Goal: Information Seeking & Learning: Learn about a topic

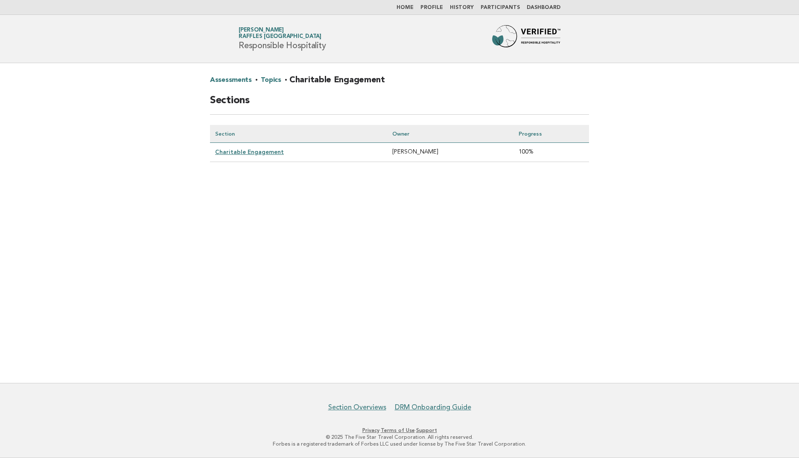
click at [267, 154] on link "Charitable Engagement" at bounding box center [249, 152] width 69 height 7
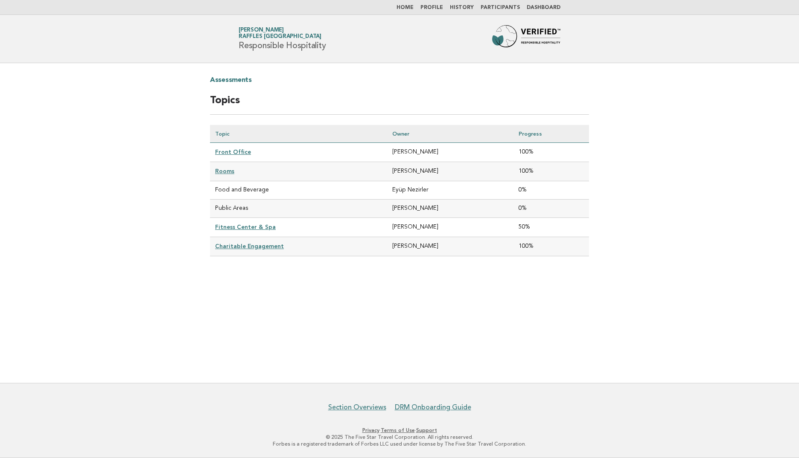
click at [227, 153] on link "Front Office" at bounding box center [233, 152] width 36 height 7
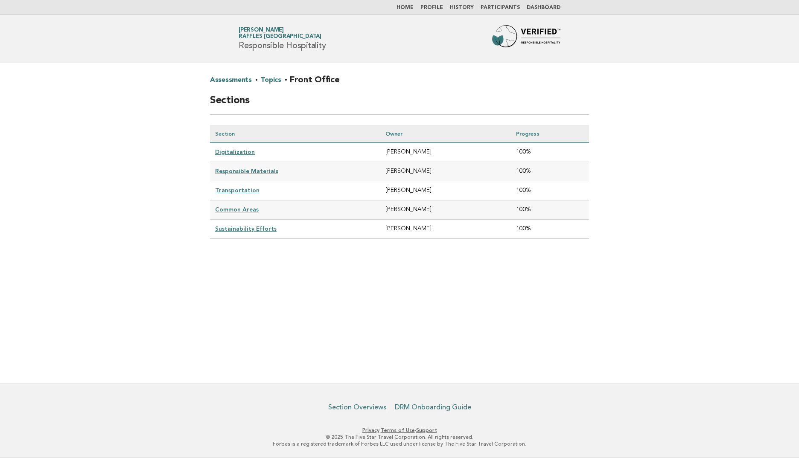
click at [233, 154] on link "Digitalization" at bounding box center [235, 152] width 40 height 7
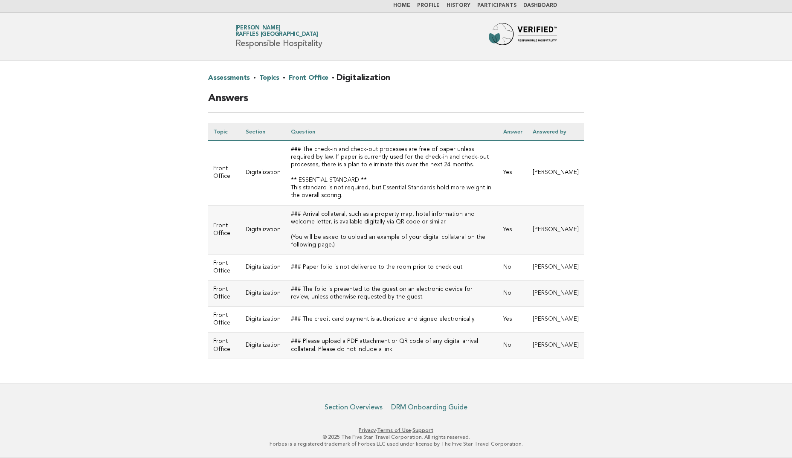
scroll to position [9, 0]
drag, startPoint x: 298, startPoint y: 341, endPoint x: 355, endPoint y: 353, distance: 57.7
click at [355, 353] on td "### Please upload a PDF attachment or QR code of any digital arrival collateral…" at bounding box center [392, 346] width 213 height 26
drag, startPoint x: 355, startPoint y: 353, endPoint x: 408, endPoint y: 350, distance: 53.0
click at [408, 350] on td "### Please upload a PDF attachment or QR code of any digital arrival collateral…" at bounding box center [392, 346] width 213 height 26
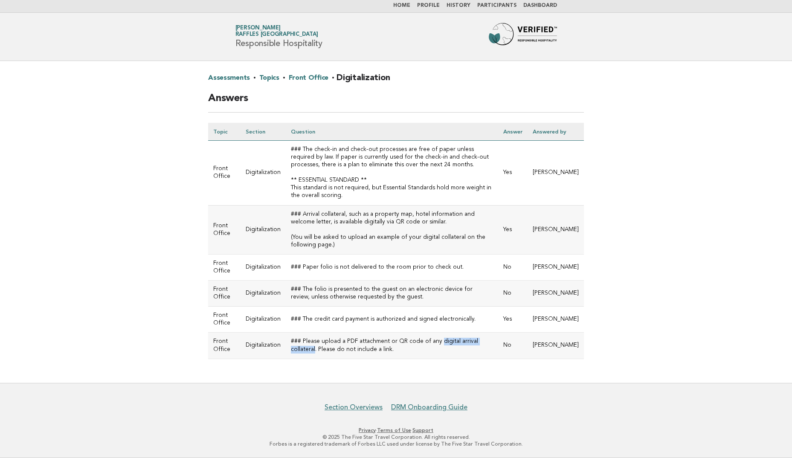
drag, startPoint x: 434, startPoint y: 342, endPoint x: 492, endPoint y: 341, distance: 58.5
click at [492, 341] on td "### Please upload a PDF attachment or QR code of any digital arrival collateral…" at bounding box center [392, 346] width 213 height 26
drag, startPoint x: 492, startPoint y: 341, endPoint x: 381, endPoint y: 336, distance: 111.5
click at [381, 336] on td "### Please upload a PDF attachment or QR code of any digital arrival collateral…" at bounding box center [392, 346] width 213 height 26
drag, startPoint x: 319, startPoint y: 316, endPoint x: 464, endPoint y: 320, distance: 145.1
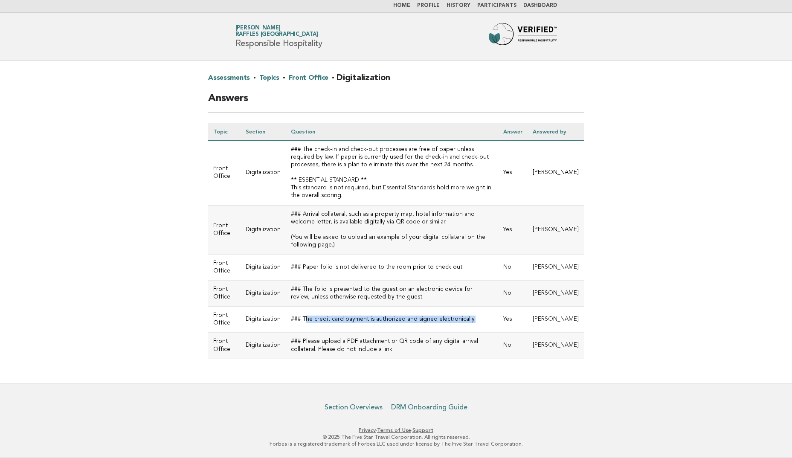
click at [464, 320] on td "### The credit card payment is authorized and signed electronically." at bounding box center [392, 320] width 213 height 26
click at [307, 266] on td "### Paper folio is not delivered to the room prior to check out." at bounding box center [392, 267] width 213 height 26
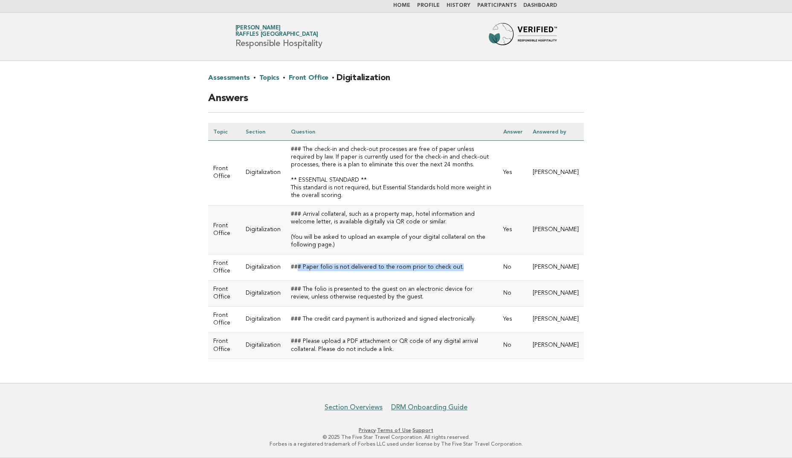
drag, startPoint x: 295, startPoint y: 268, endPoint x: 454, endPoint y: 273, distance: 158.8
click at [454, 273] on td "### Paper folio is not delivered to the room prior to check out." at bounding box center [392, 267] width 213 height 26
drag, startPoint x: 454, startPoint y: 273, endPoint x: 520, endPoint y: 267, distance: 66.0
click at [520, 267] on td "No" at bounding box center [512, 267] width 29 height 26
click at [302, 72] on link "Front Office" at bounding box center [309, 78] width 40 height 14
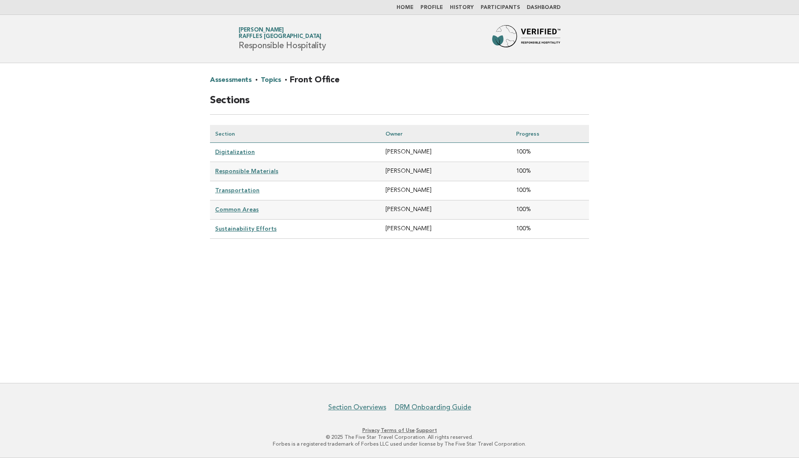
click at [231, 169] on link "Responsible Materials" at bounding box center [246, 171] width 63 height 7
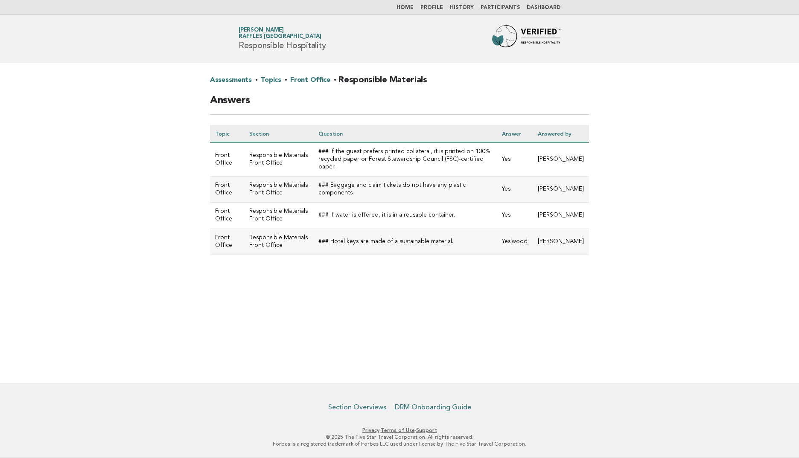
click at [270, 77] on link "Topics" at bounding box center [271, 80] width 20 height 14
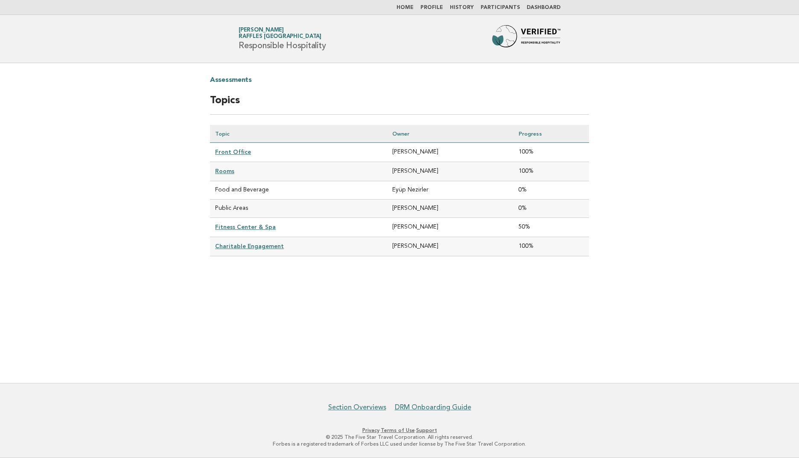
click at [231, 152] on link "Front Office" at bounding box center [233, 152] width 36 height 7
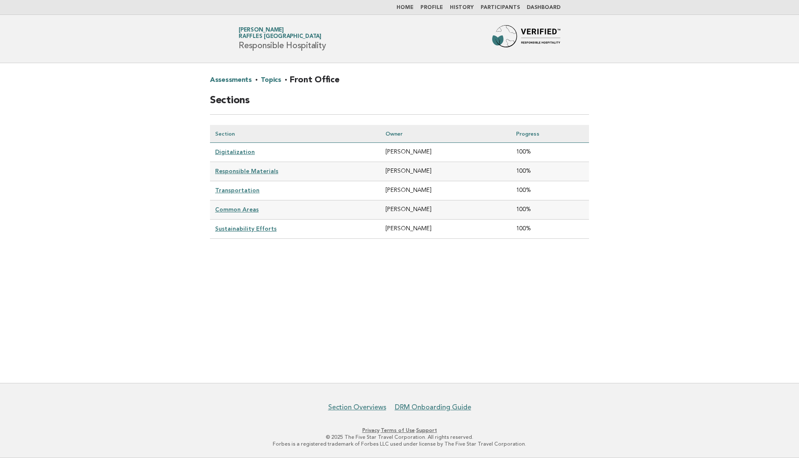
click at [232, 152] on link "Digitalization" at bounding box center [235, 152] width 40 height 7
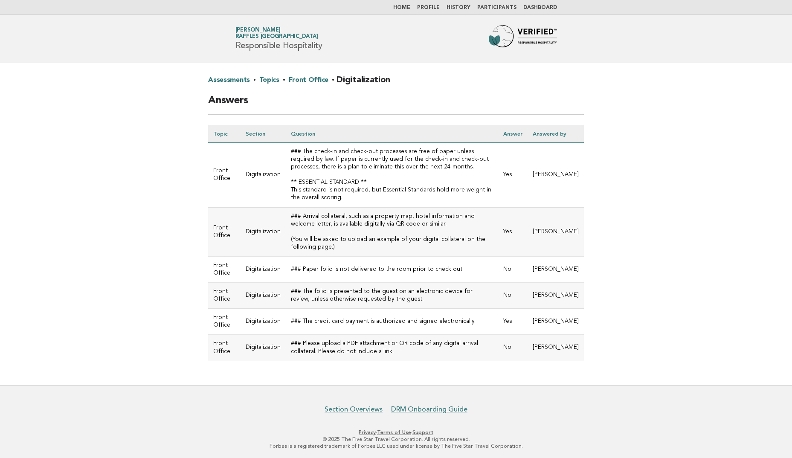
click at [299, 78] on link "Front Office" at bounding box center [309, 80] width 40 height 14
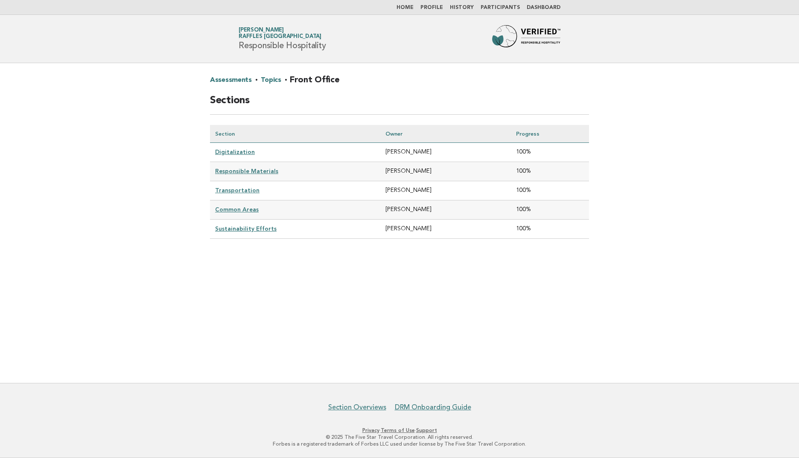
click at [250, 174] on link "Responsible Materials" at bounding box center [246, 171] width 63 height 7
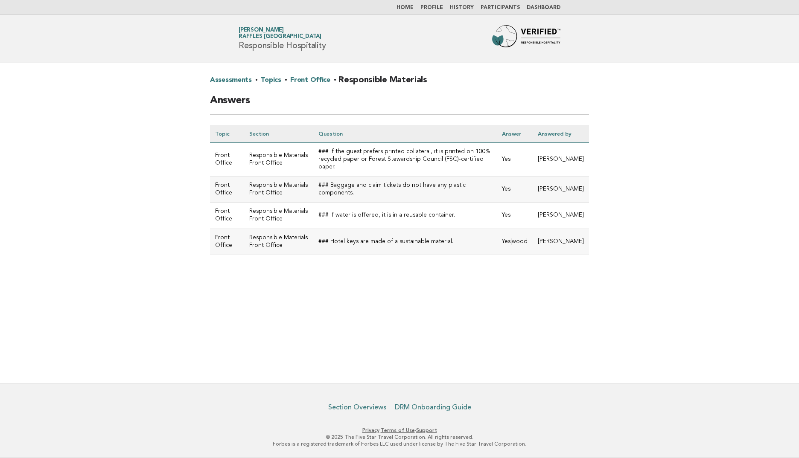
click at [312, 83] on link "Front Office" at bounding box center [310, 80] width 40 height 14
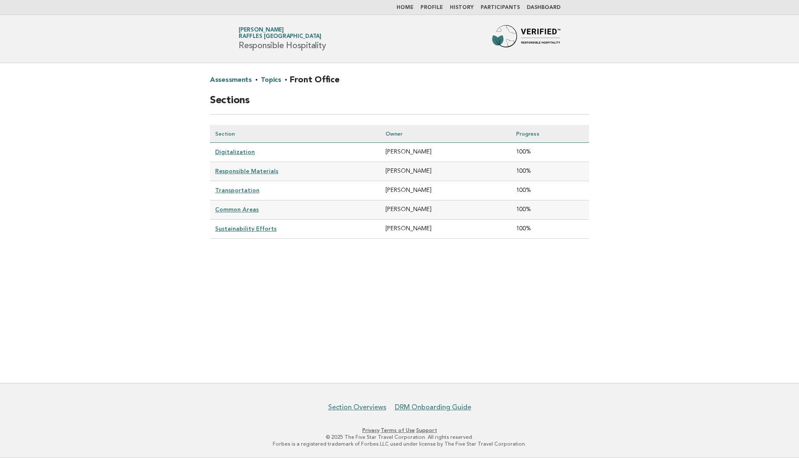
click at [226, 189] on link "Transportation" at bounding box center [237, 190] width 44 height 7
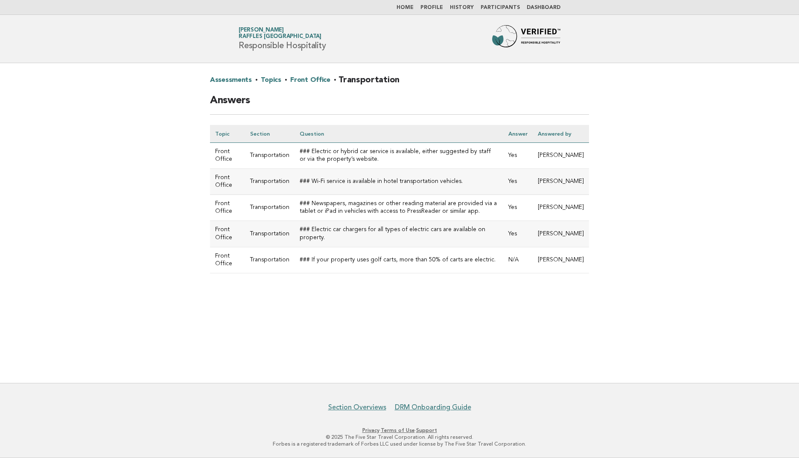
click at [307, 80] on link "Front Office" at bounding box center [310, 80] width 40 height 14
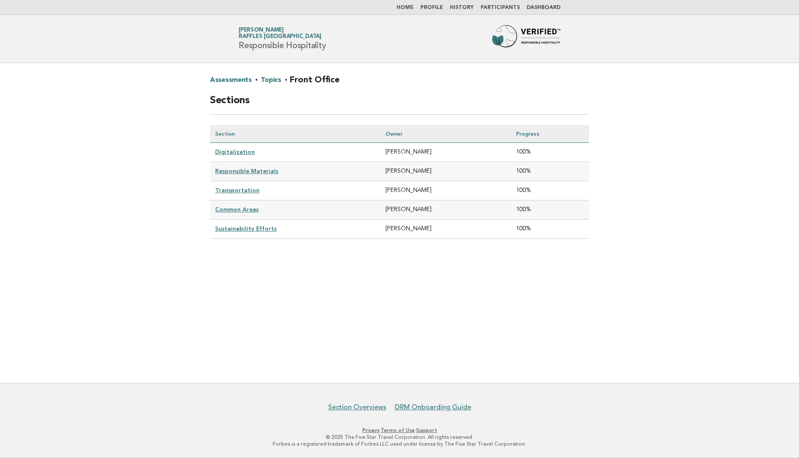
click at [239, 212] on link "Common Areas" at bounding box center [237, 209] width 44 height 7
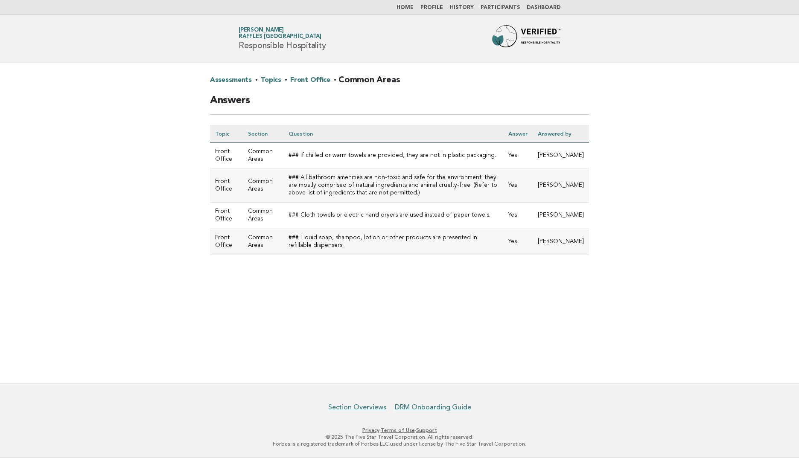
click at [312, 76] on link "Front Office" at bounding box center [310, 80] width 40 height 14
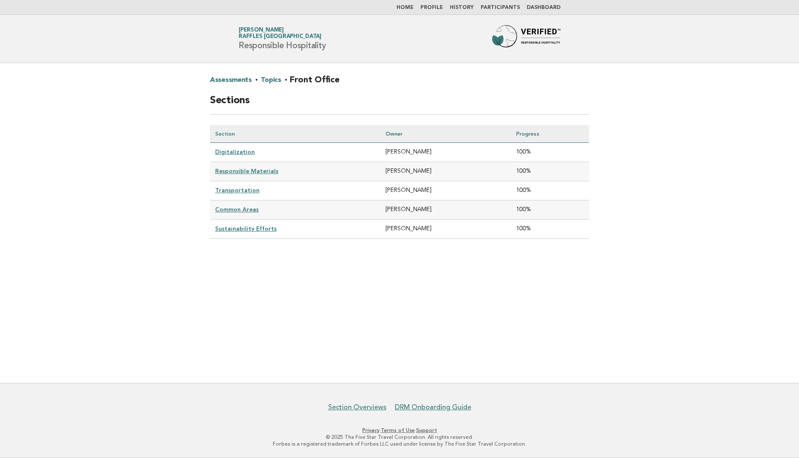
click at [246, 228] on link "Sustainability Efforts" at bounding box center [245, 228] width 61 height 7
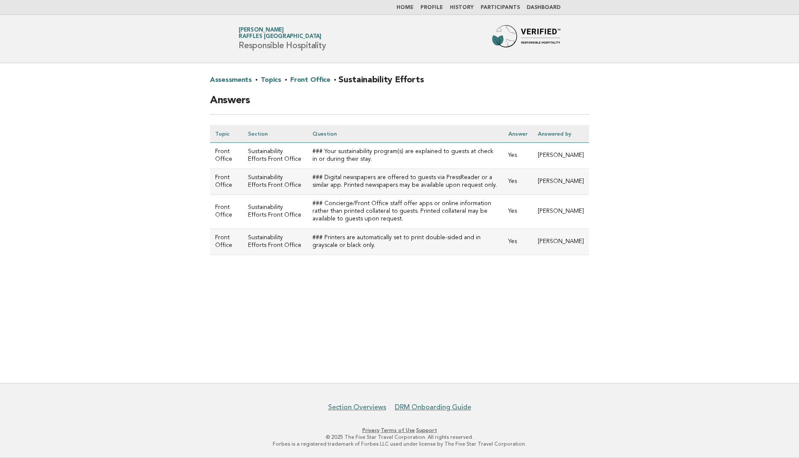
click at [274, 79] on link "Topics" at bounding box center [271, 80] width 20 height 14
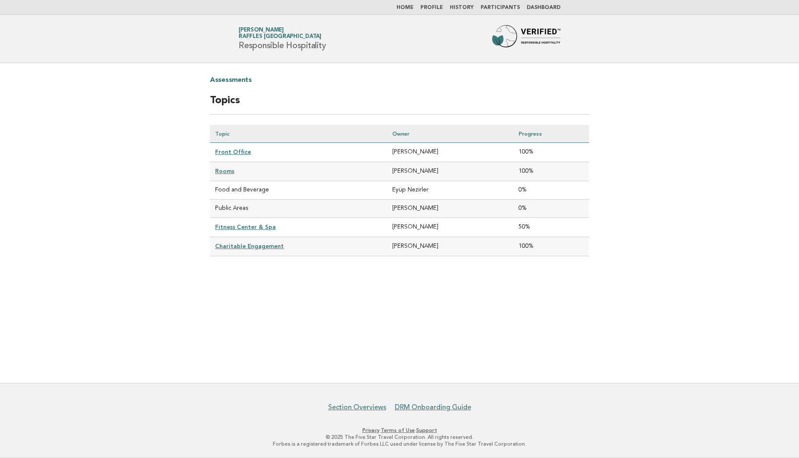
click at [227, 171] on link "Rooms" at bounding box center [224, 171] width 19 height 7
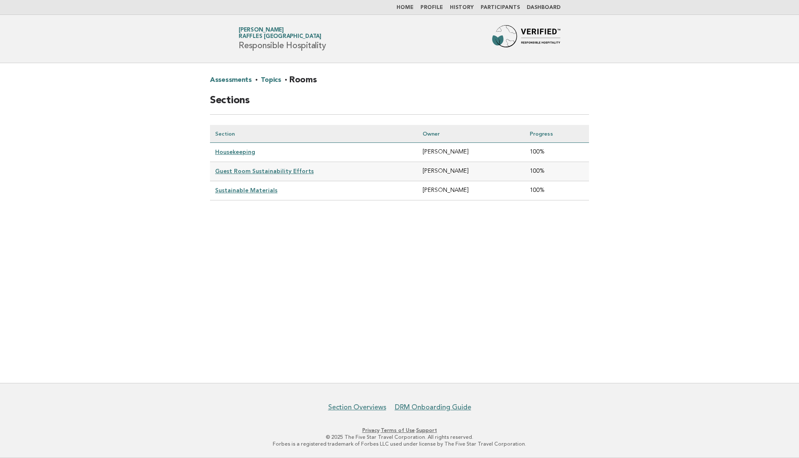
click at [246, 154] on link "Housekeeping" at bounding box center [235, 152] width 40 height 7
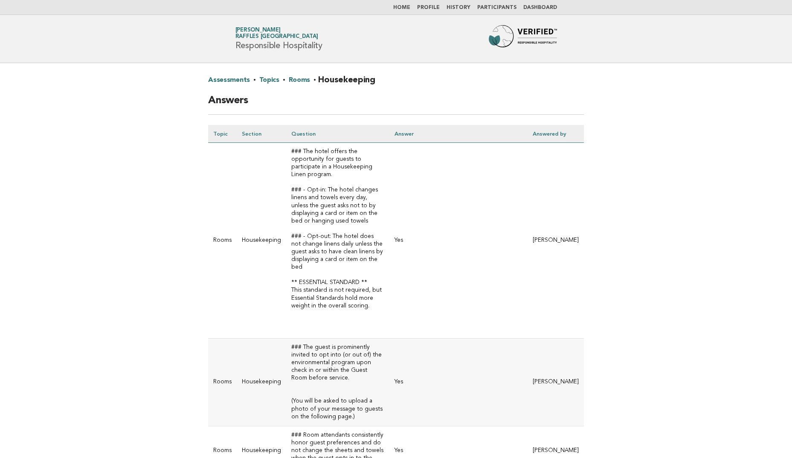
click at [292, 81] on link "Rooms" at bounding box center [300, 80] width 22 height 14
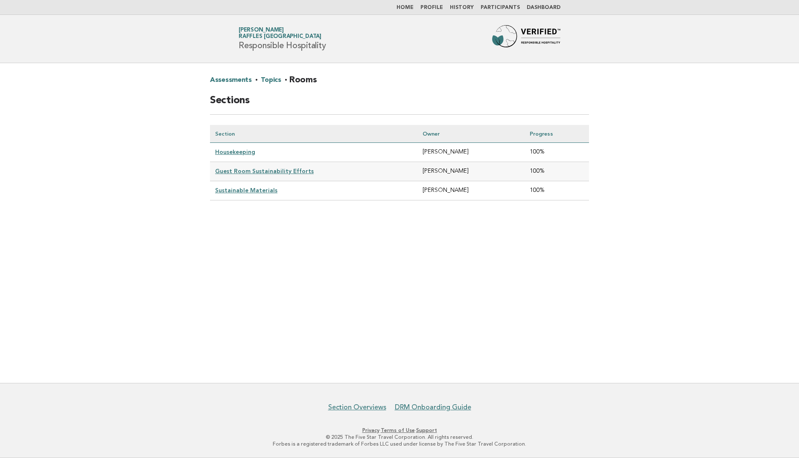
click at [241, 168] on link "Guest Room Sustainability Efforts" at bounding box center [264, 171] width 99 height 7
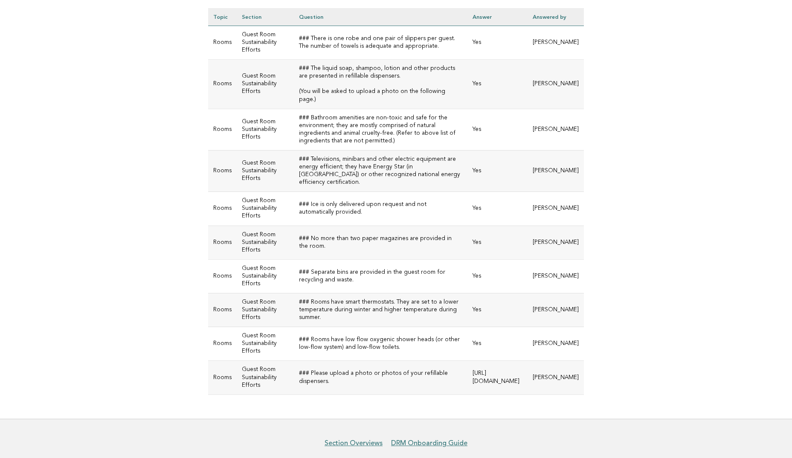
scroll to position [74, 0]
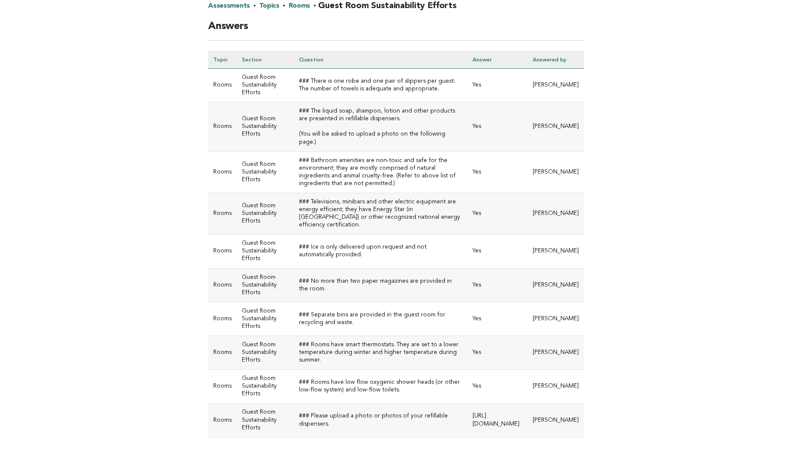
click at [298, 7] on link "Rooms" at bounding box center [300, 6] width 22 height 14
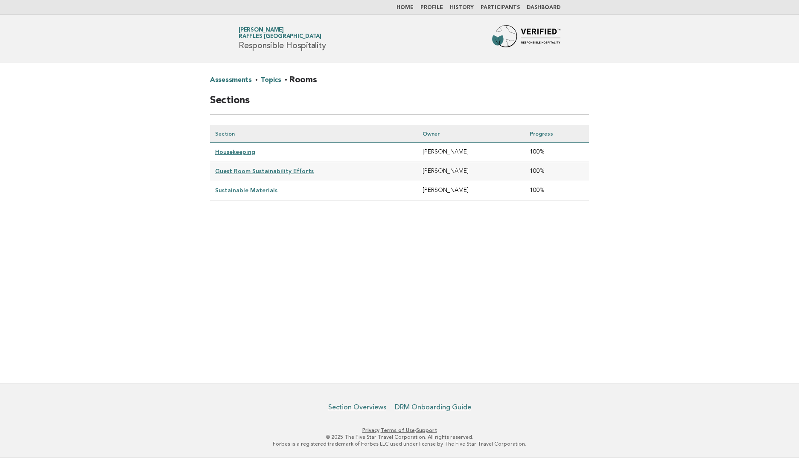
click at [234, 192] on link "Sustainable Materials" at bounding box center [246, 190] width 62 height 7
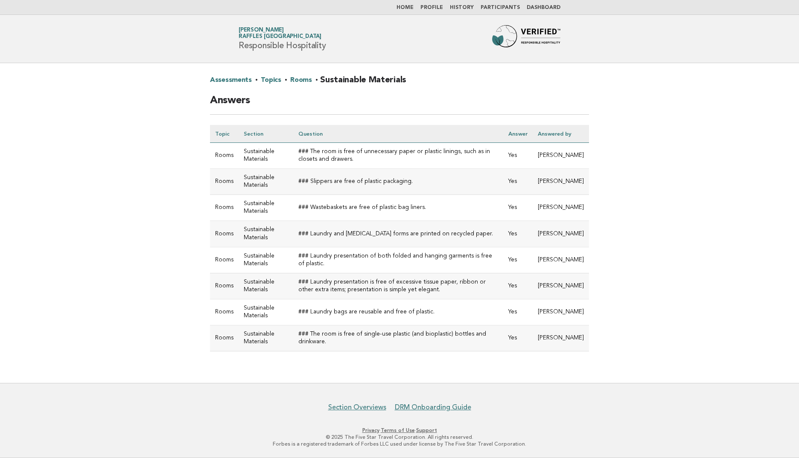
click at [295, 80] on link "Rooms" at bounding box center [301, 80] width 22 height 14
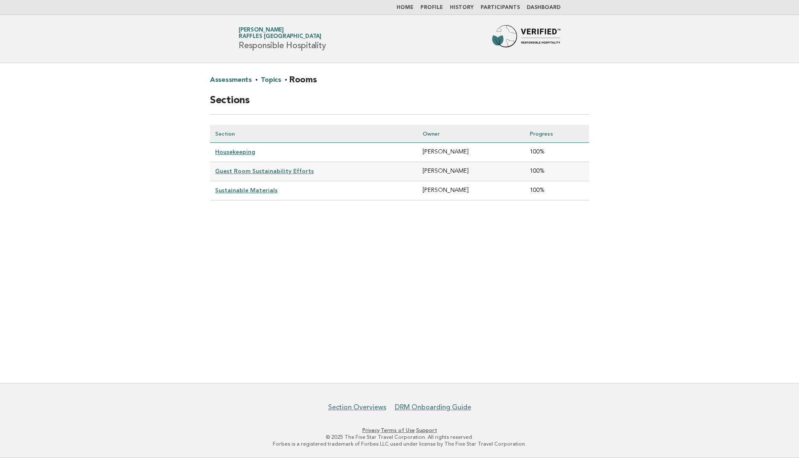
click at [269, 79] on link "Topics" at bounding box center [271, 80] width 20 height 14
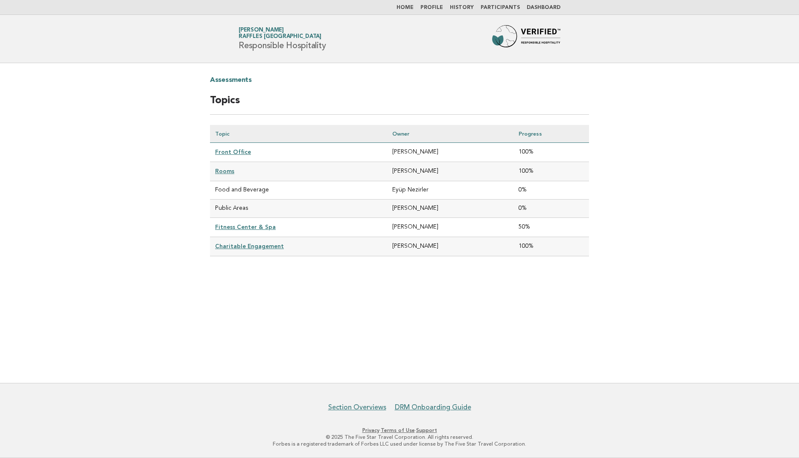
click at [237, 248] on link "Charitable Engagement" at bounding box center [249, 246] width 69 height 7
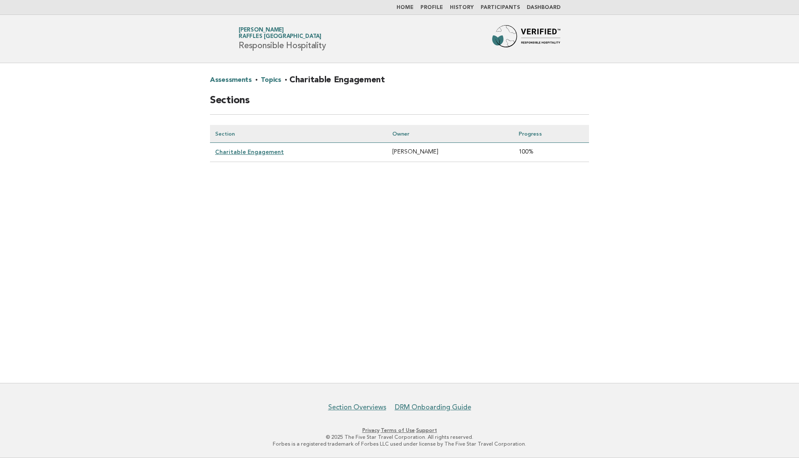
click at [236, 152] on link "Charitable Engagement" at bounding box center [249, 152] width 69 height 7
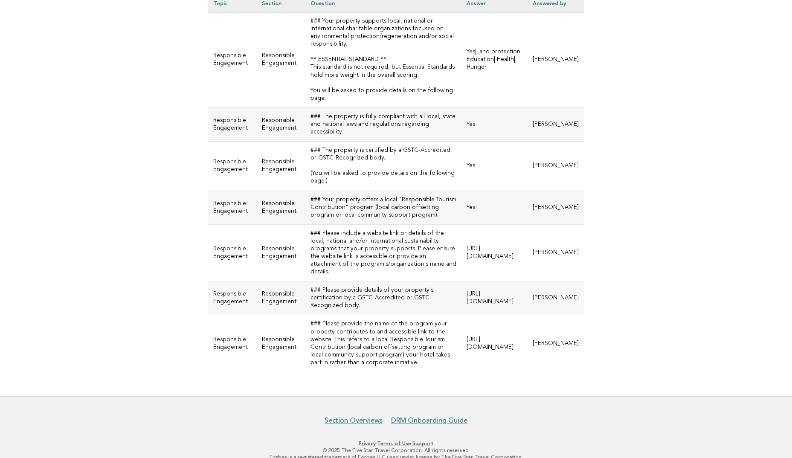
scroll to position [73, 0]
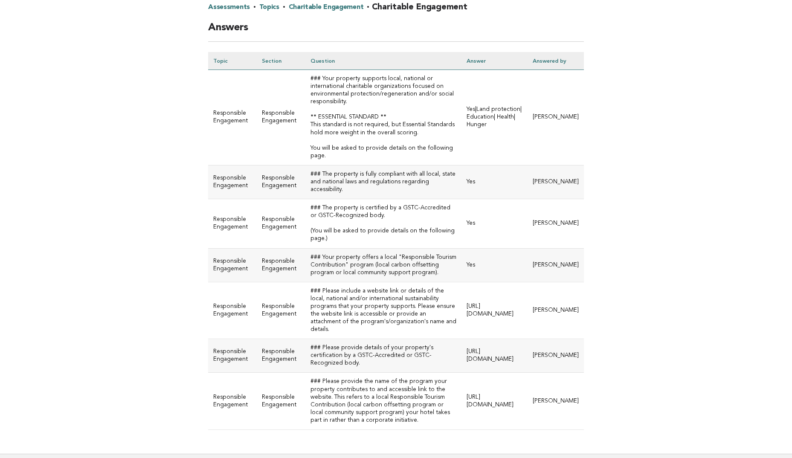
click at [271, 6] on link "Topics" at bounding box center [269, 7] width 20 height 14
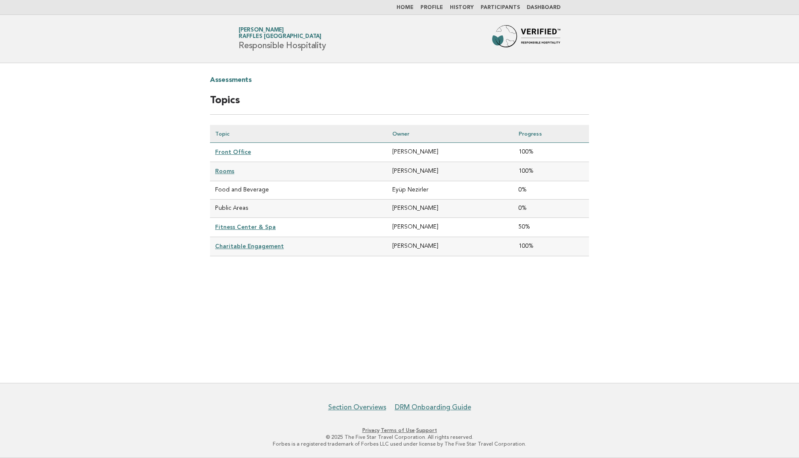
click at [262, 227] on link "Fitness Center & Spa" at bounding box center [245, 227] width 61 height 7
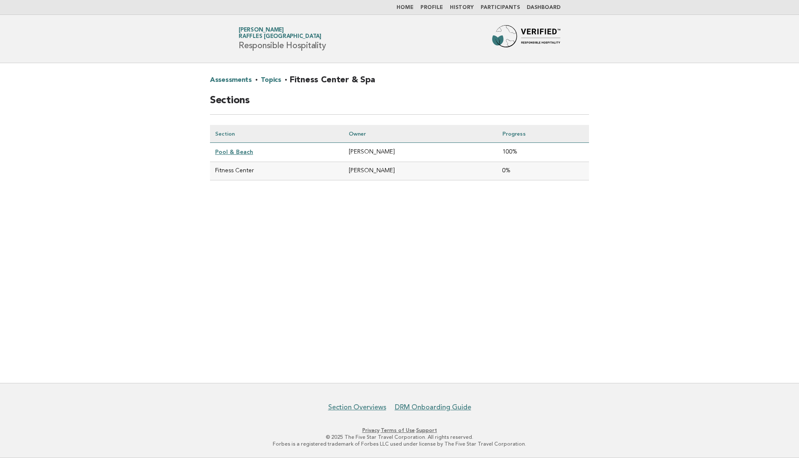
click at [229, 151] on link "Pool & Beach" at bounding box center [234, 152] width 38 height 7
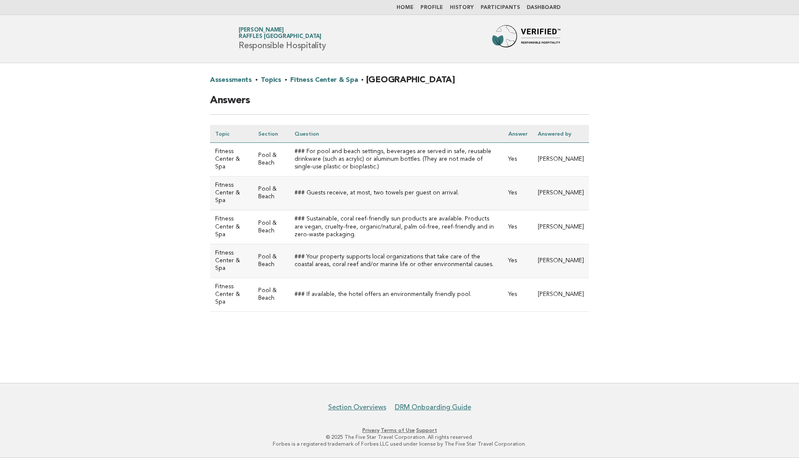
click at [276, 81] on link "Topics" at bounding box center [271, 80] width 20 height 14
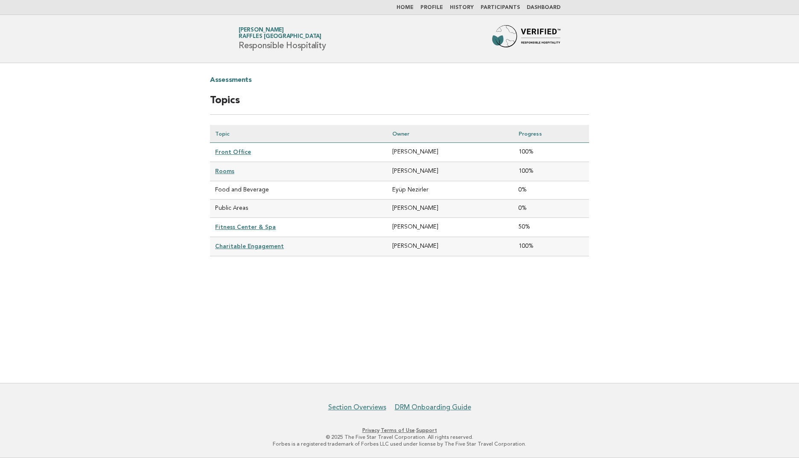
drag, startPoint x: 214, startPoint y: 182, endPoint x: 265, endPoint y: 209, distance: 57.5
click at [265, 209] on tbody "Front Office [PERSON_NAME] 100% Rooms [PERSON_NAME] 100% Food and Beverage Eyüp…" at bounding box center [399, 200] width 379 height 114
click at [237, 228] on link "Fitness Center & Spa" at bounding box center [245, 227] width 61 height 7
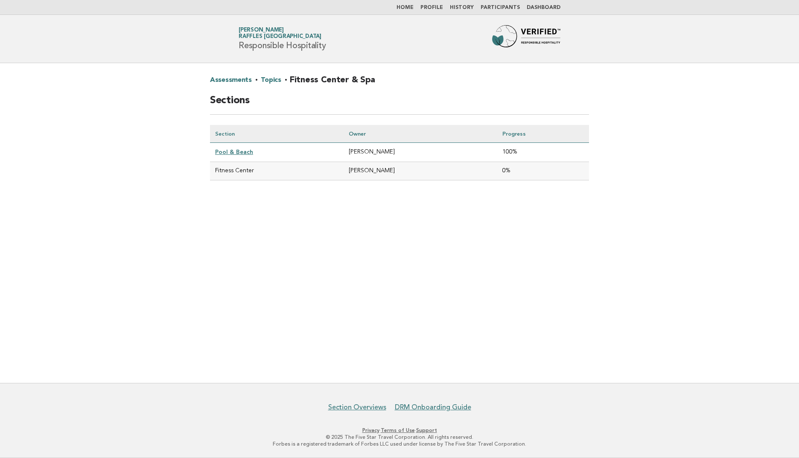
drag, startPoint x: 228, startPoint y: 172, endPoint x: 261, endPoint y: 172, distance: 32.4
click at [261, 172] on td "Fitness Center" at bounding box center [277, 171] width 134 height 18
drag, startPoint x: 261, startPoint y: 172, endPoint x: 225, endPoint y: 173, distance: 35.4
click at [225, 173] on td "Fitness Center" at bounding box center [277, 171] width 134 height 18
drag, startPoint x: 218, startPoint y: 171, endPoint x: 254, endPoint y: 170, distance: 36.7
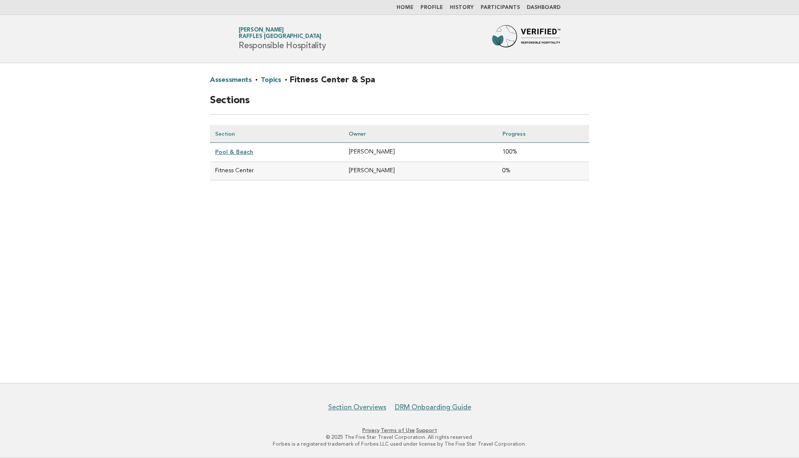
click at [254, 170] on td "Fitness Center" at bounding box center [277, 171] width 134 height 18
copy td "Fitness Center"
click at [261, 200] on div "Assessments · Topics · Fitness Center & Spa Sections Section Owner Progress Poo…" at bounding box center [399, 133] width 399 height 141
click at [274, 77] on link "Topics" at bounding box center [271, 80] width 20 height 14
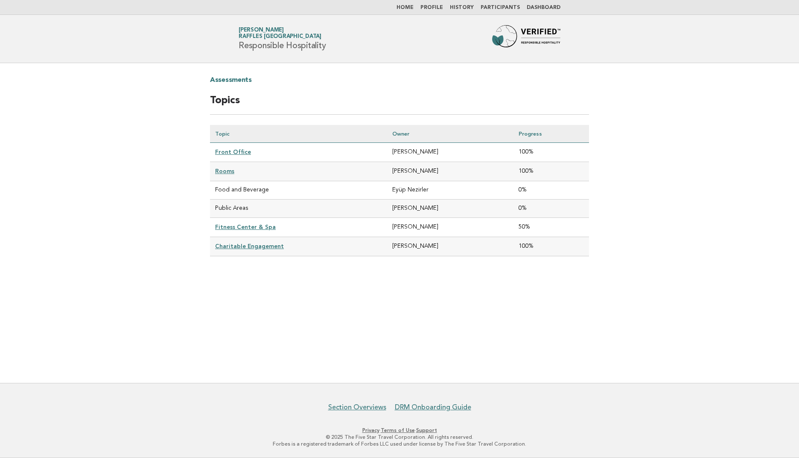
click at [262, 250] on td "Charitable Engagement" at bounding box center [298, 246] width 177 height 19
click at [261, 245] on link "Charitable Engagement" at bounding box center [249, 246] width 69 height 7
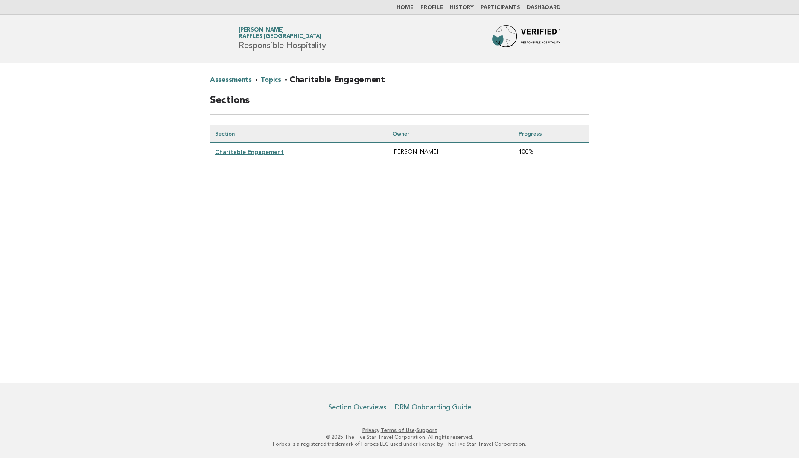
click at [258, 154] on link "Charitable Engagement" at bounding box center [249, 152] width 69 height 7
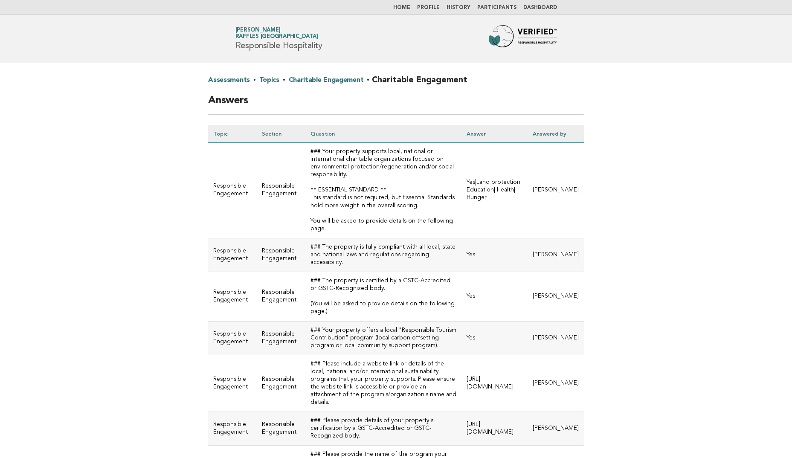
scroll to position [158, 0]
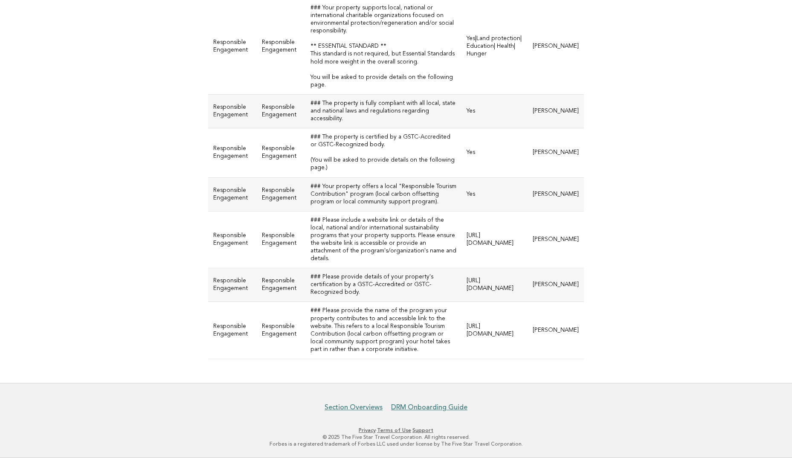
click at [492, 326] on td "https://qr.tga.gov.tr/sertifika/772e0c" at bounding box center [495, 330] width 66 height 57
click at [486, 332] on td "https://qr.tga.gov.tr/sertifika/772e0c" at bounding box center [495, 330] width 66 height 57
click at [411, 333] on td "### Please provide the name of the program your property contributes to and acc…" at bounding box center [384, 330] width 157 height 57
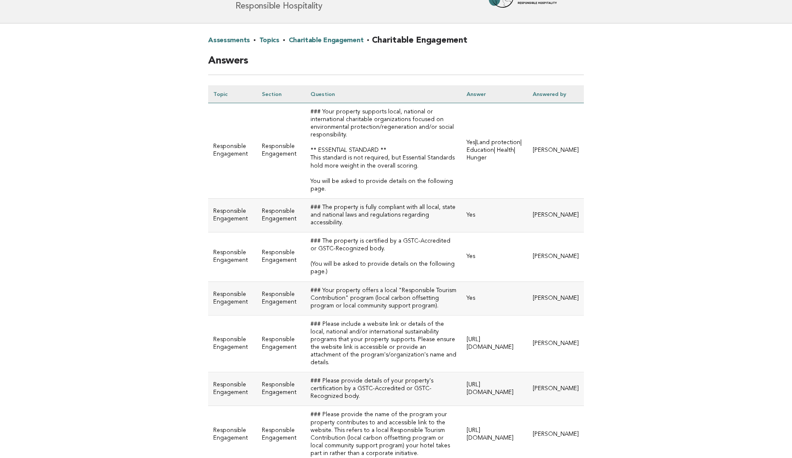
scroll to position [0, 0]
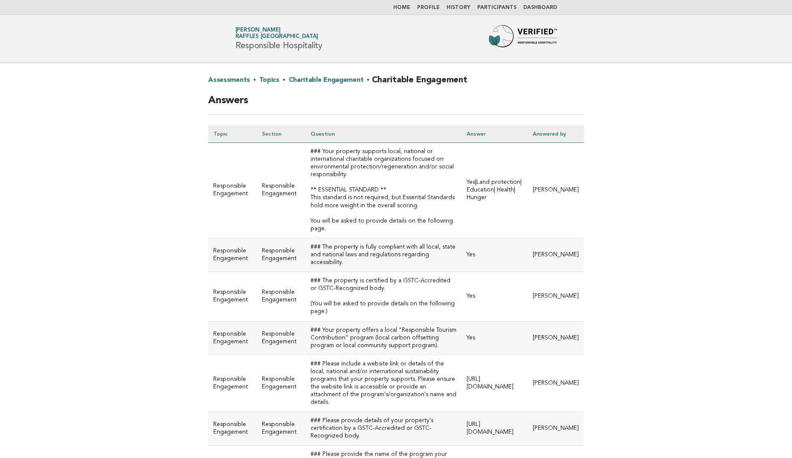
click at [412, 4] on nav "Home Profile History Participants Dashboard" at bounding box center [396, 7] width 792 height 15
click at [410, 12] on nav "Home Profile History Participants Dashboard" at bounding box center [396, 7] width 792 height 15
click at [410, 11] on li "Home" at bounding box center [401, 7] width 17 height 7
click at [409, 9] on link "Home" at bounding box center [401, 7] width 17 height 5
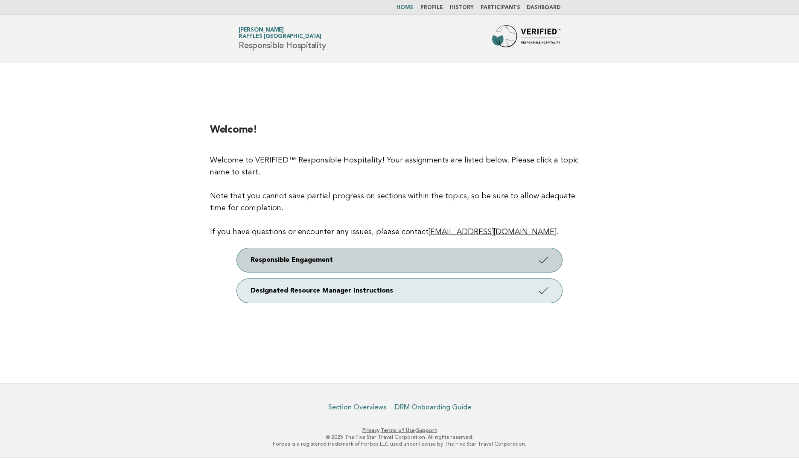
click at [306, 264] on link "Responsible Engagement" at bounding box center [399, 260] width 325 height 24
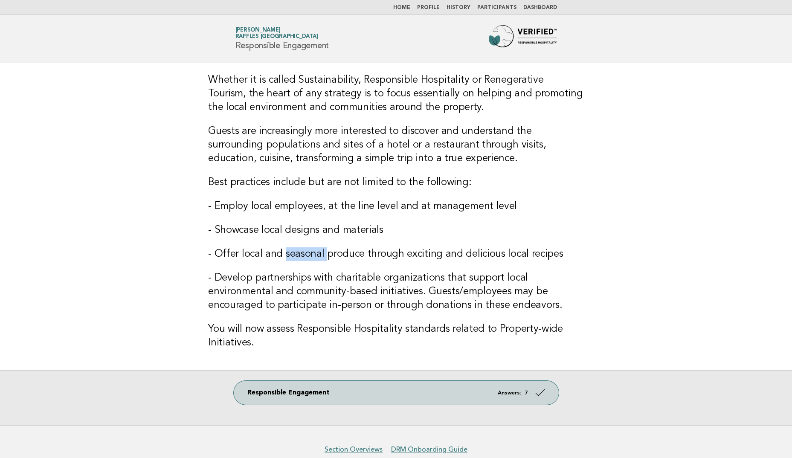
click at [309, 261] on h3 "- Offer local and seasonal produce through exciting and delicious local recipes" at bounding box center [396, 255] width 376 height 14
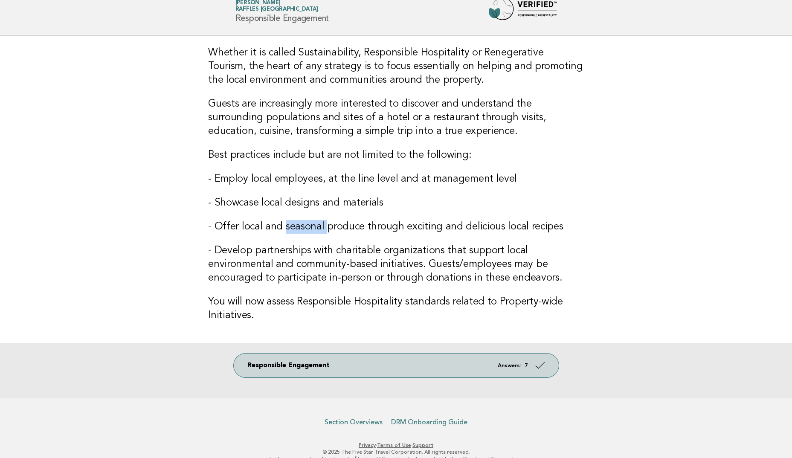
scroll to position [42, 0]
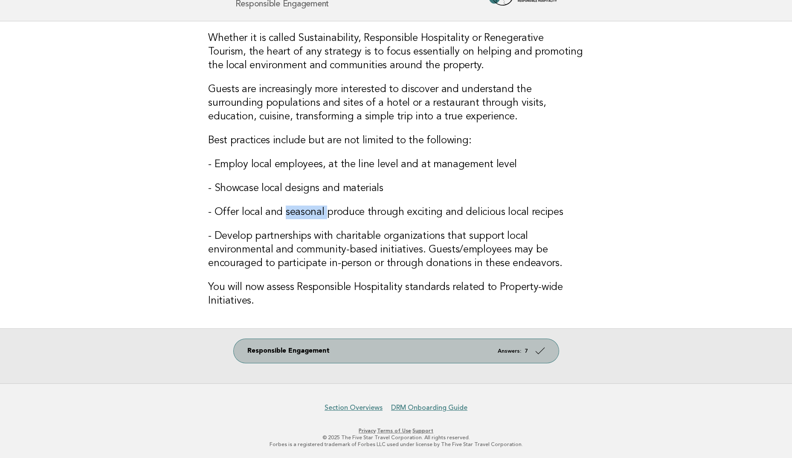
click at [329, 347] on link "Responsible Engagement Answers: 7" at bounding box center [396, 351] width 325 height 24
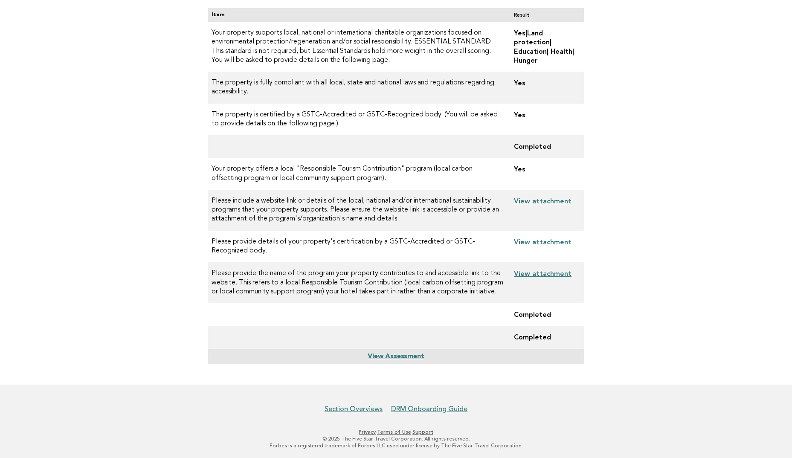
scroll to position [110, 0]
click at [548, 239] on link "View attachment" at bounding box center [543, 241] width 58 height 8
click at [399, 354] on link "View Assessment" at bounding box center [396, 355] width 56 height 7
drag, startPoint x: 329, startPoint y: 281, endPoint x: 408, endPoint y: 279, distance: 79.0
click at [408, 279] on td "Please provide the name of the program your property contributes to and accessi…" at bounding box center [357, 281] width 299 height 41
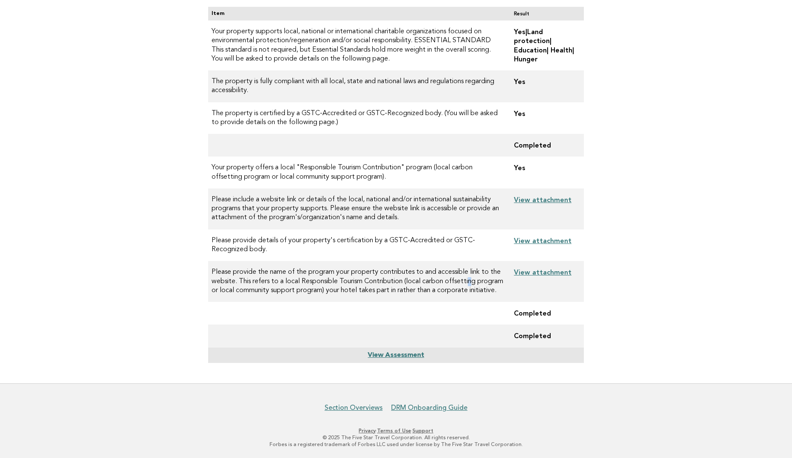
drag, startPoint x: 408, startPoint y: 279, endPoint x: 469, endPoint y: 283, distance: 61.2
click at [469, 283] on td "Please provide the name of the program your property contributes to and accessi…" at bounding box center [357, 281] width 299 height 41
drag, startPoint x: 328, startPoint y: 291, endPoint x: 495, endPoint y: 292, distance: 166.4
click at [495, 292] on td "Please provide the name of the program your property contributes to and accessi…" at bounding box center [357, 281] width 299 height 41
drag, startPoint x: 495, startPoint y: 292, endPoint x: 514, endPoint y: 290, distance: 19.3
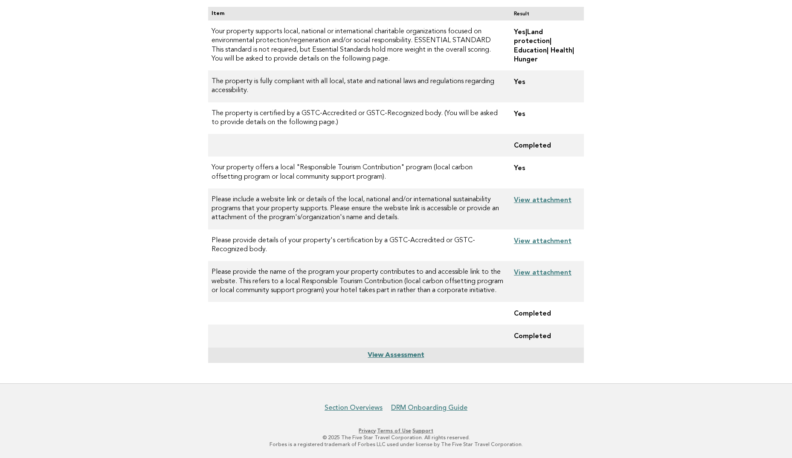
click at [514, 290] on td "View attachment" at bounding box center [545, 281] width 77 height 41
click at [542, 272] on link "View attachment" at bounding box center [543, 272] width 58 height 8
click at [535, 201] on link "View attachment" at bounding box center [543, 200] width 58 height 8
click at [548, 241] on link "View attachment" at bounding box center [543, 241] width 58 height 8
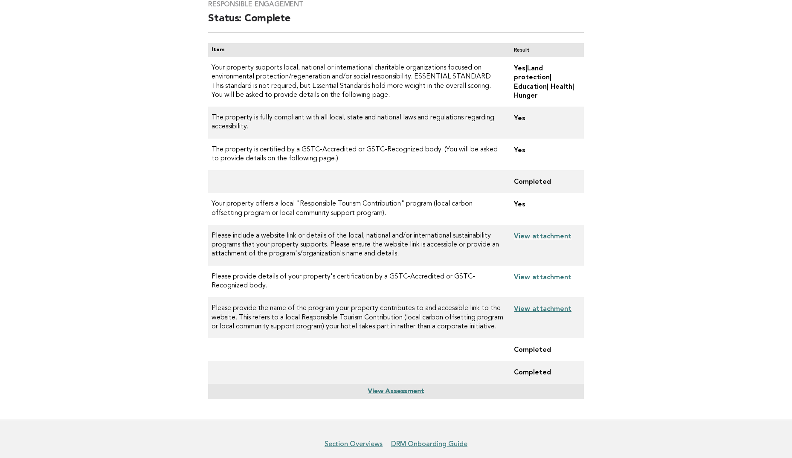
scroll to position [24, 0]
